Goal: Use online tool/utility: Utilize a website feature to perform a specific function

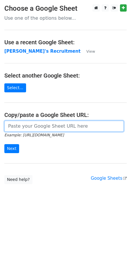
click at [26, 128] on input "url" at bounding box center [63, 126] width 119 height 11
paste input "[URL][DOMAIN_NAME]"
type input "[URL][DOMAIN_NAME]"
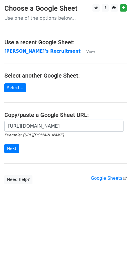
scroll to position [0, 0]
click at [15, 147] on input "Next" at bounding box center [11, 148] width 15 height 9
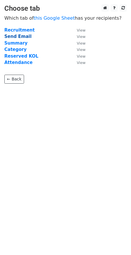
click at [23, 38] on strong "Send Email" at bounding box center [17, 36] width 27 height 5
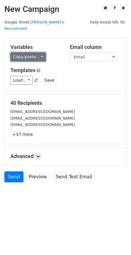
click at [40, 52] on link "Copy/paste..." at bounding box center [27, 56] width 35 height 9
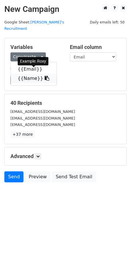
click at [45, 76] on icon at bounding box center [47, 78] width 5 height 5
